Goal: Information Seeking & Learning: Stay updated

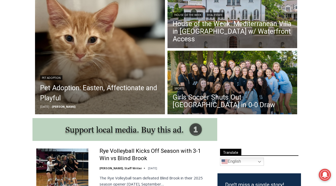
scroll to position [160, 0]
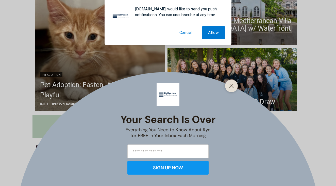
click at [191, 33] on button "Cancel" at bounding box center [186, 32] width 26 height 13
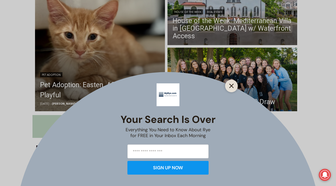
click at [230, 86] on icon "Close" at bounding box center [231, 86] width 5 height 5
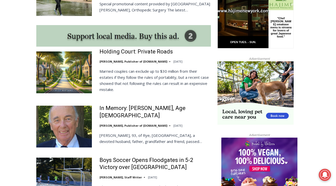
scroll to position [436, 0]
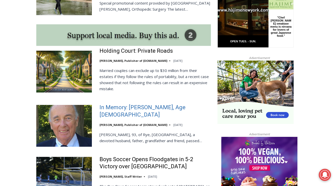
click at [134, 109] on link "In Memory: Richard Allen Hynson, Age 93" at bounding box center [154, 111] width 111 height 14
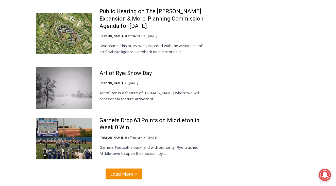
scroll to position [1177, 0]
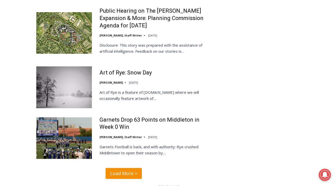
click at [133, 170] on span "Load More >" at bounding box center [123, 173] width 27 height 7
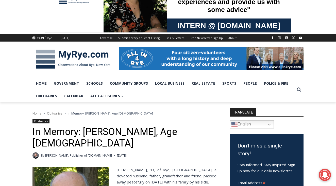
scroll to position [16, 0]
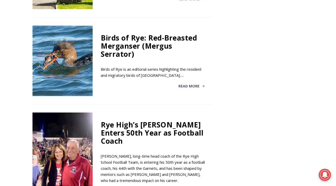
scroll to position [958, 0]
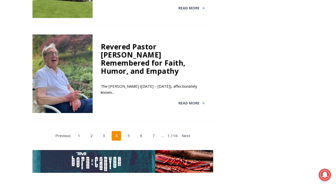
scroll to position [995, 0]
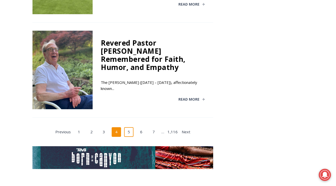
click at [128, 127] on link "5" at bounding box center [129, 132] width 10 height 10
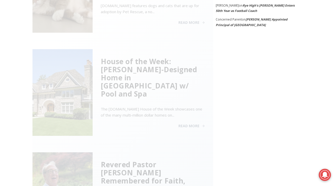
scroll to position [205, 0]
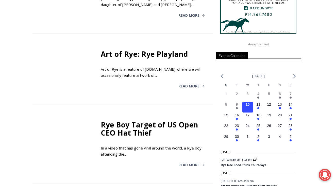
scroll to position [540, 0]
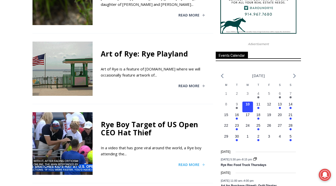
click at [190, 163] on span "Read More" at bounding box center [188, 165] width 21 height 4
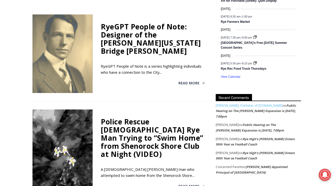
scroll to position [726, 0]
click at [188, 184] on span "Read More" at bounding box center [188, 186] width 21 height 4
